Goal: Information Seeking & Learning: Understand process/instructions

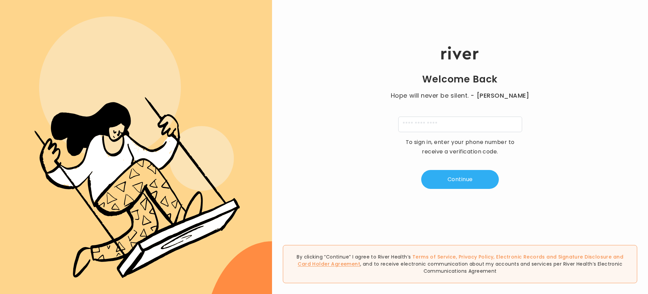
click at [360, 264] on link "Card Holder Agreement" at bounding box center [329, 263] width 62 height 7
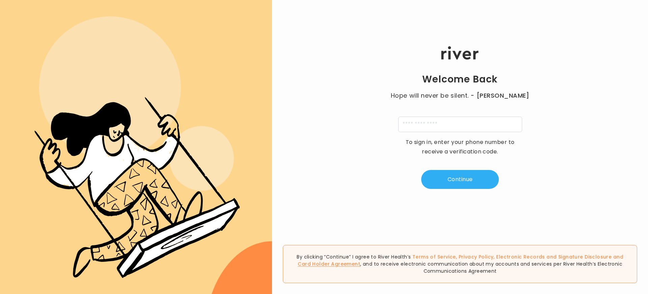
click at [360, 264] on link "Card Holder Agreement" at bounding box center [329, 263] width 62 height 7
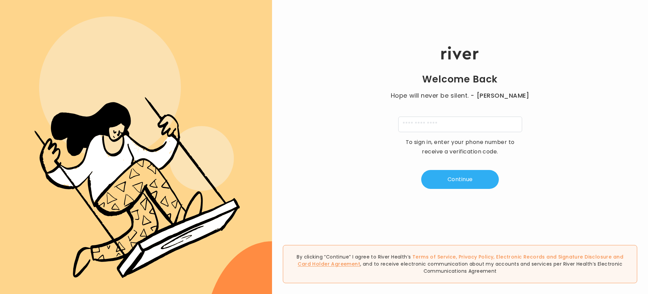
click at [360, 264] on link "Card Holder Agreement" at bounding box center [329, 263] width 62 height 7
